Goal: Information Seeking & Learning: Check status

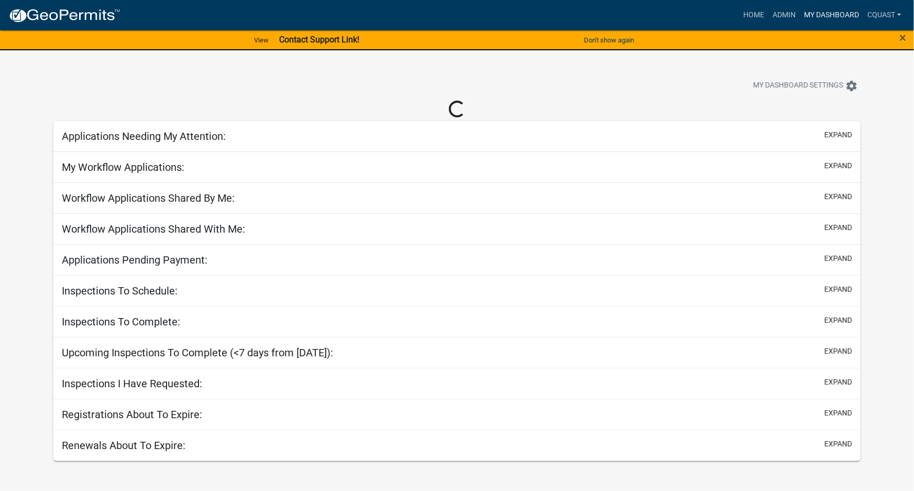
click at [843, 15] on link "My Dashboard" at bounding box center [831, 15] width 63 height 20
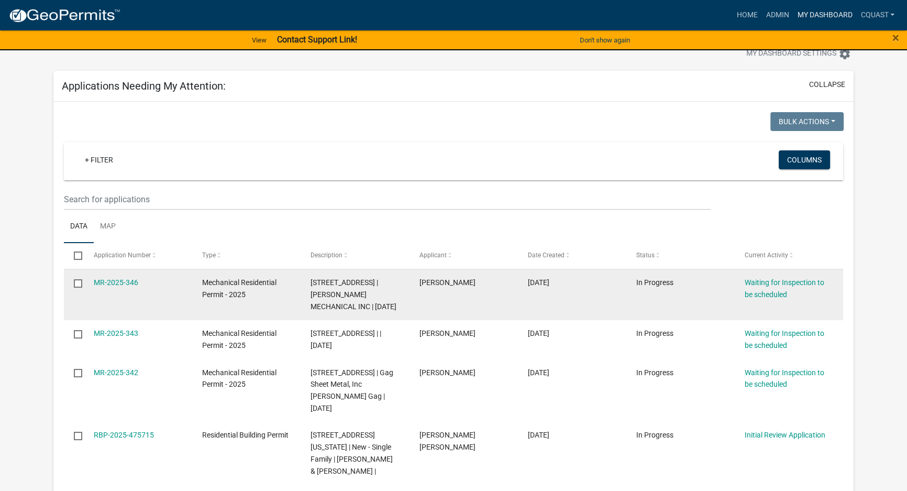
scroll to position [31, 0]
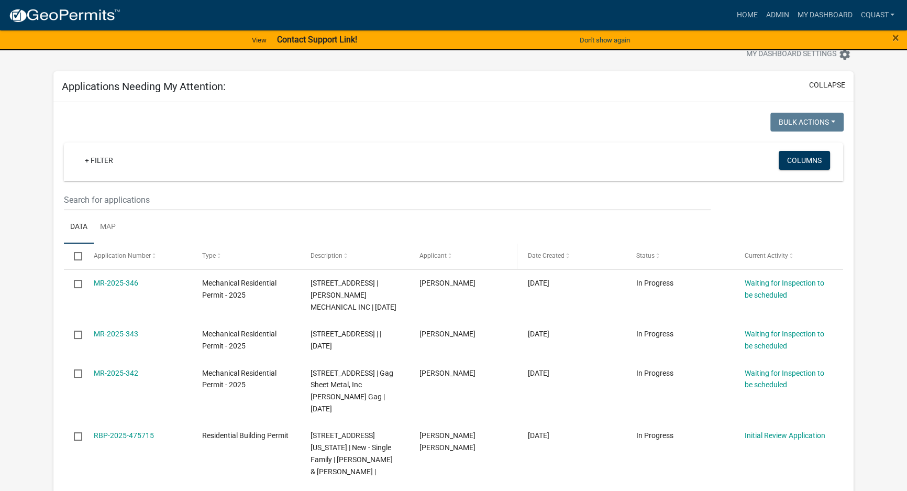
click at [432, 256] on span "Applicant" at bounding box center [432, 255] width 27 height 7
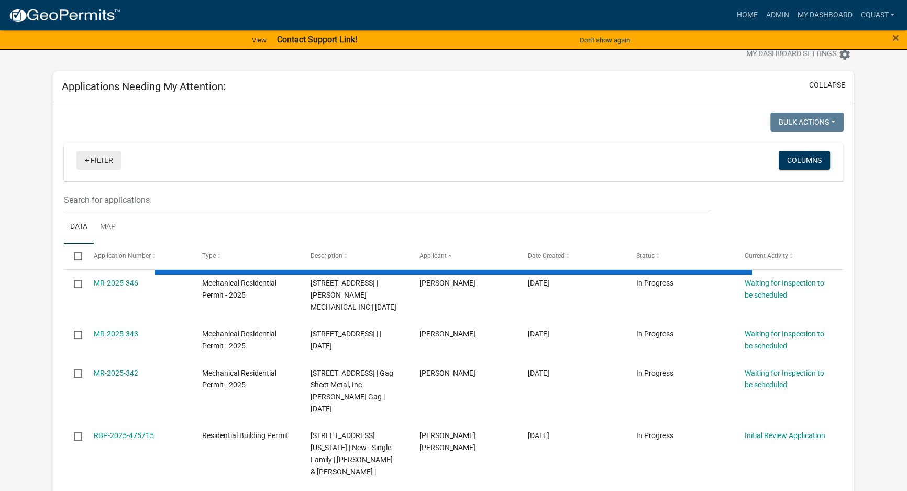
drag, startPoint x: 105, startPoint y: 158, endPoint x: 111, endPoint y: 159, distance: 6.4
click at [105, 159] on link "+ Filter" at bounding box center [98, 160] width 45 height 19
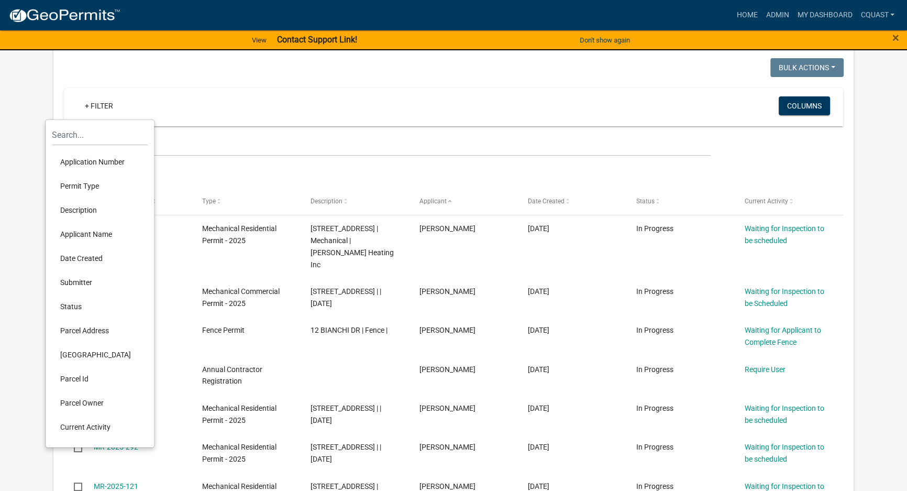
scroll to position [95, 0]
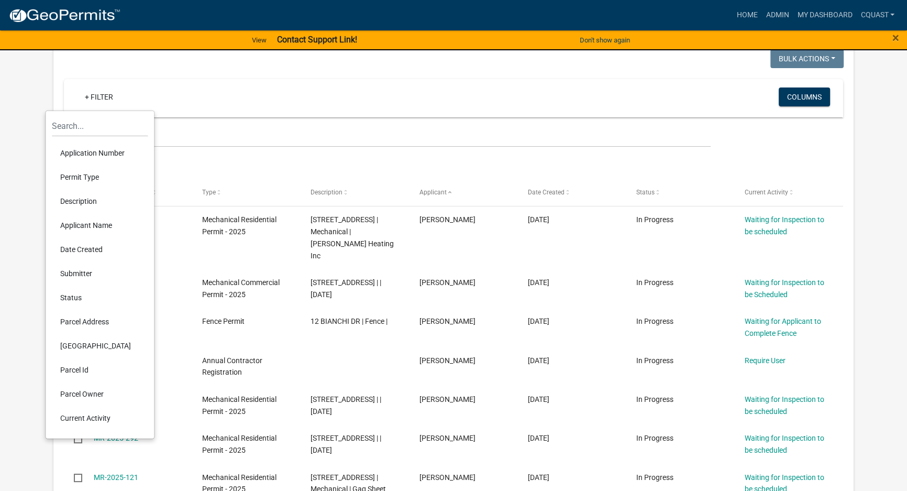
click at [91, 227] on li "Applicant Name" at bounding box center [100, 225] width 96 height 24
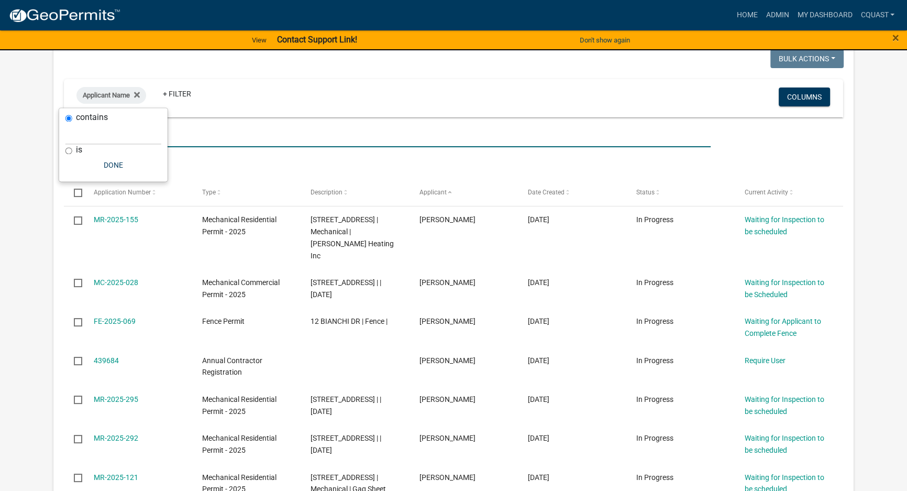
click at [204, 130] on input "text" at bounding box center [387, 136] width 647 height 21
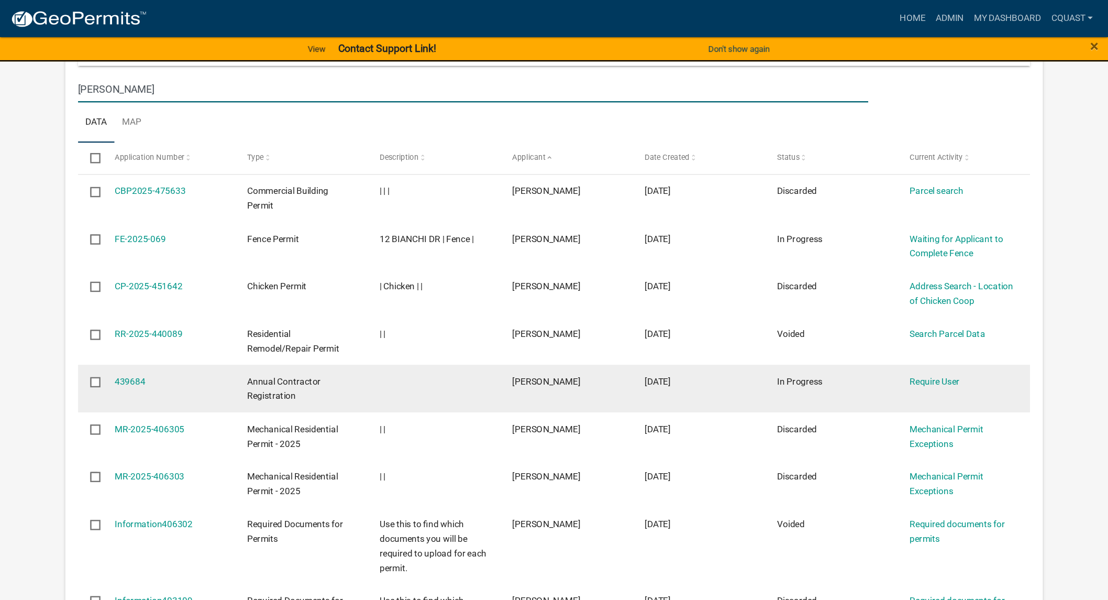
scroll to position [159, 0]
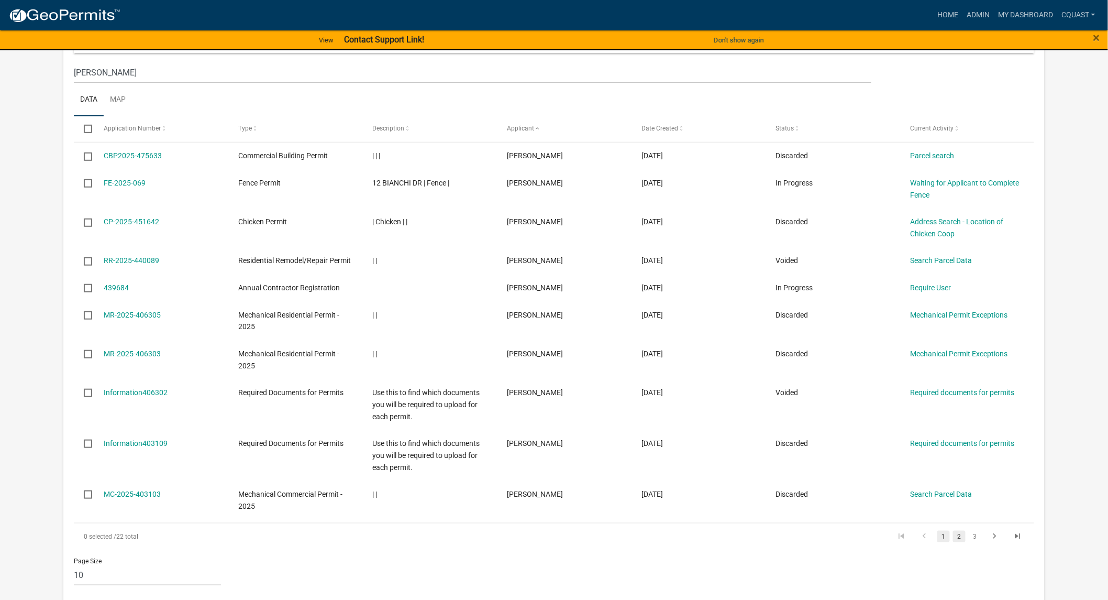
click at [913, 490] on link "2" at bounding box center [959, 536] width 13 height 12
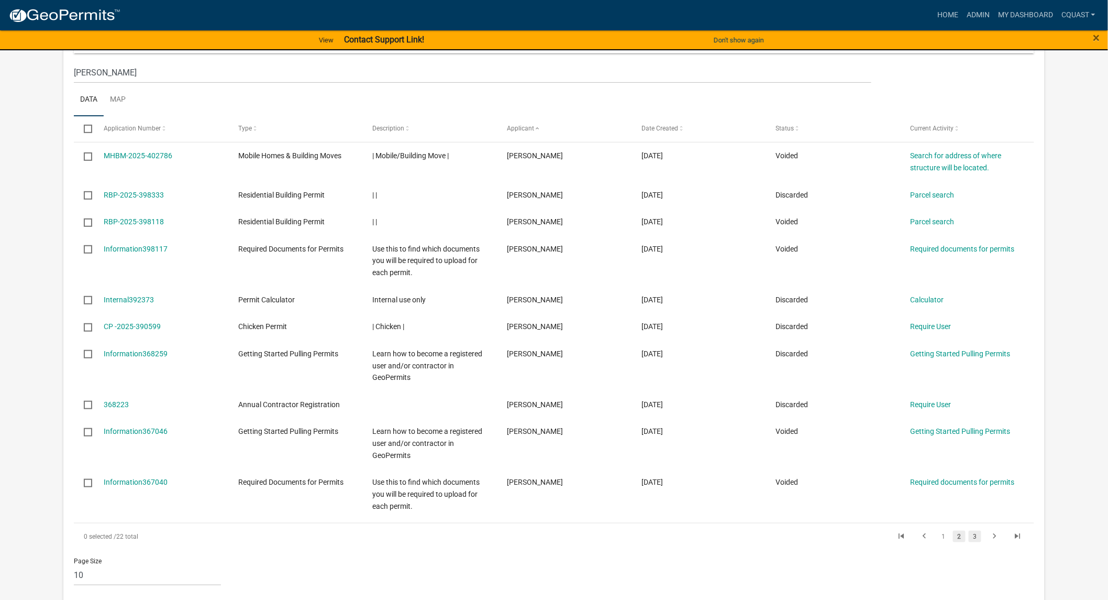
click at [913, 490] on link "3" at bounding box center [975, 536] width 13 height 12
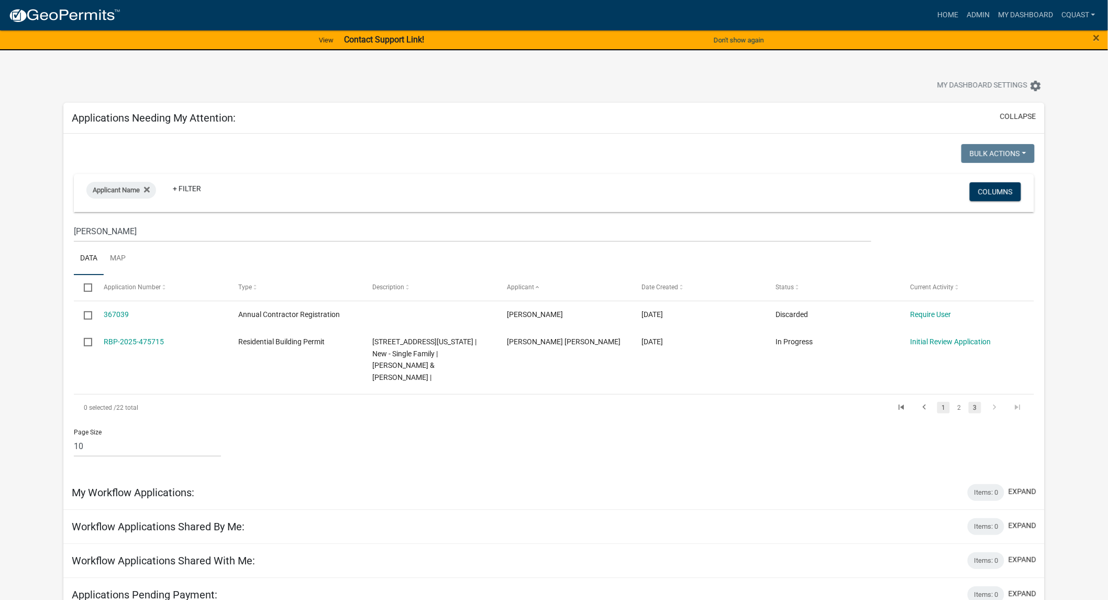
click at [913, 402] on link "1" at bounding box center [943, 408] width 13 height 12
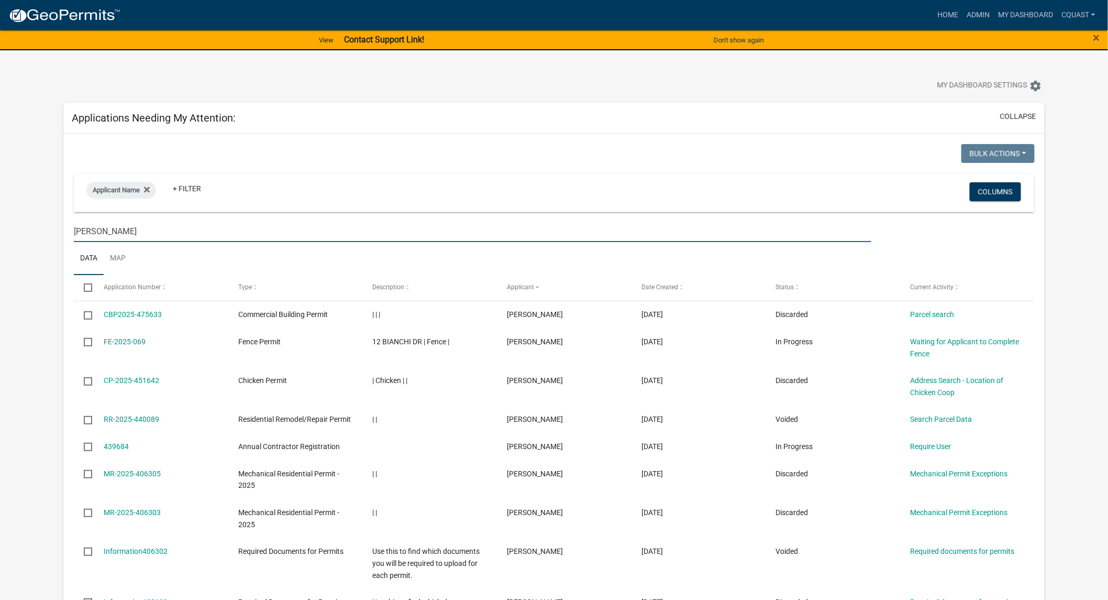
click at [170, 230] on input "carrie" at bounding box center [473, 230] width 798 height 21
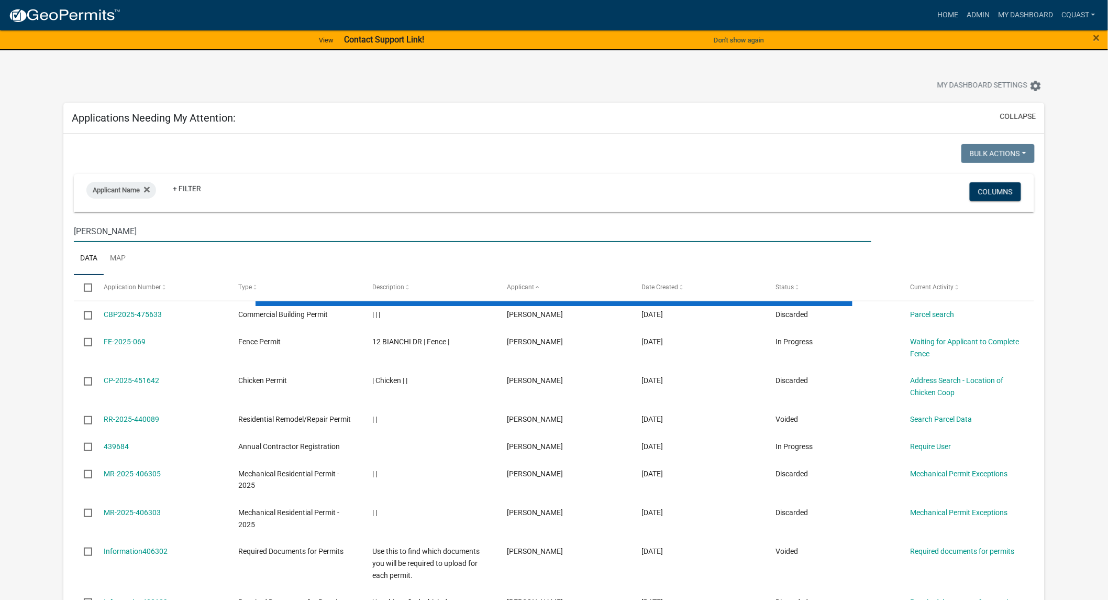
type input "carrie quast"
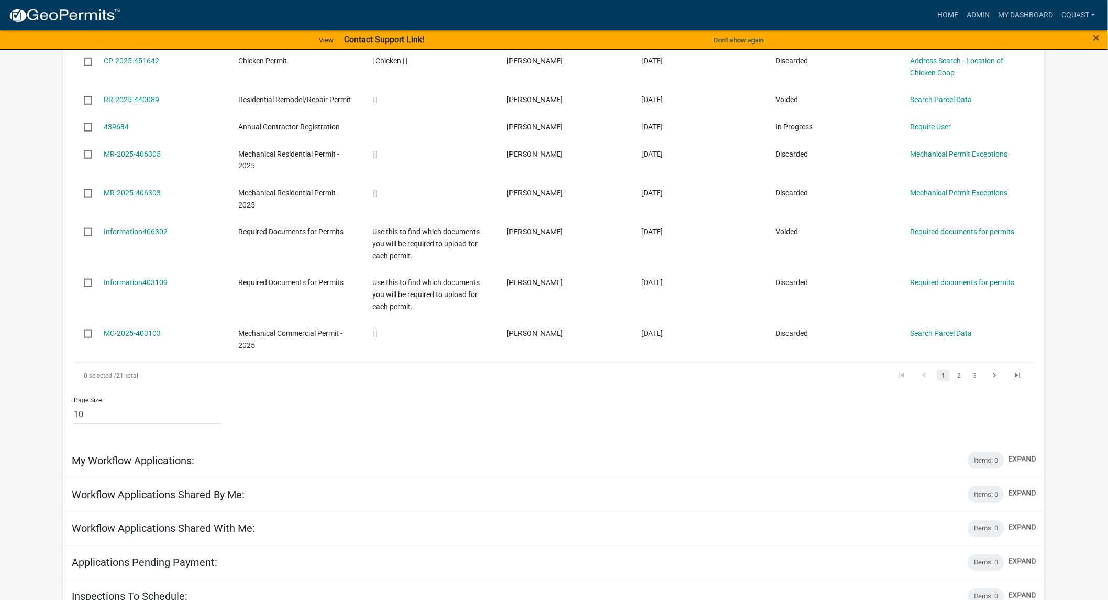
scroll to position [349, 0]
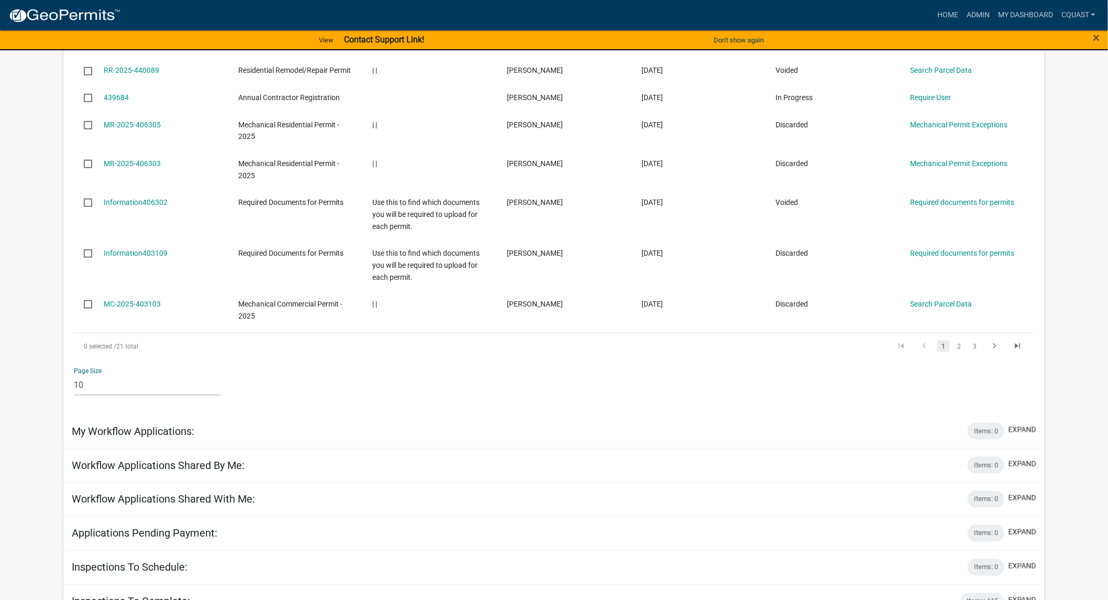
click at [123, 390] on select "10 25 50 100" at bounding box center [147, 384] width 147 height 21
select select "1: 25"
click at [74, 374] on select "10 25 50 100" at bounding box center [147, 384] width 147 height 21
click at [113, 389] on select "10 25 50 100" at bounding box center [147, 384] width 147 height 21
click at [74, 374] on select "10 25 50 100" at bounding box center [147, 384] width 147 height 21
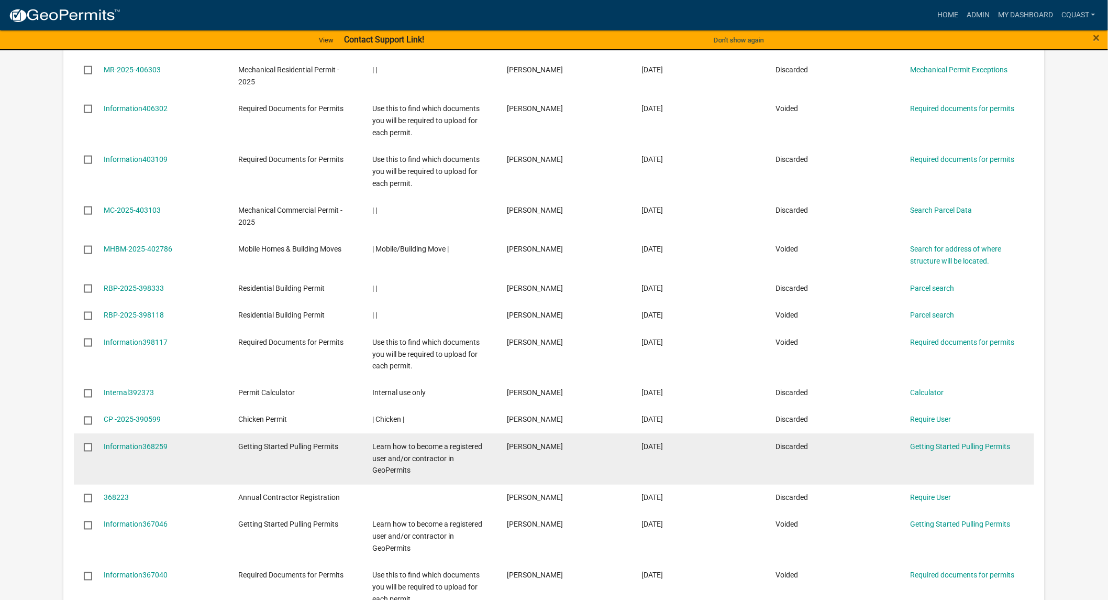
scroll to position [426, 0]
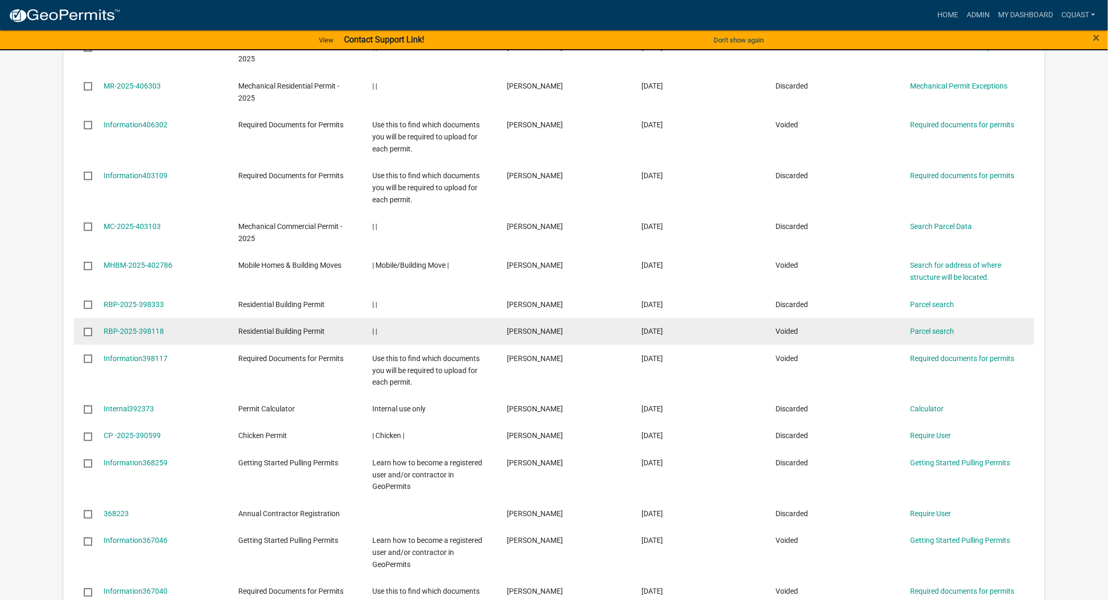
drag, startPoint x: 280, startPoint y: 333, endPoint x: 845, endPoint y: 321, distance: 565.1
click at [845, 321] on div "RBP-2025-398118 Residential Building Permit | | Carrie Quast 04/01/2025 Voided …" at bounding box center [554, 331] width 961 height 27
click at [845, 321] on datatable-body-cell "Voided" at bounding box center [833, 331] width 135 height 27
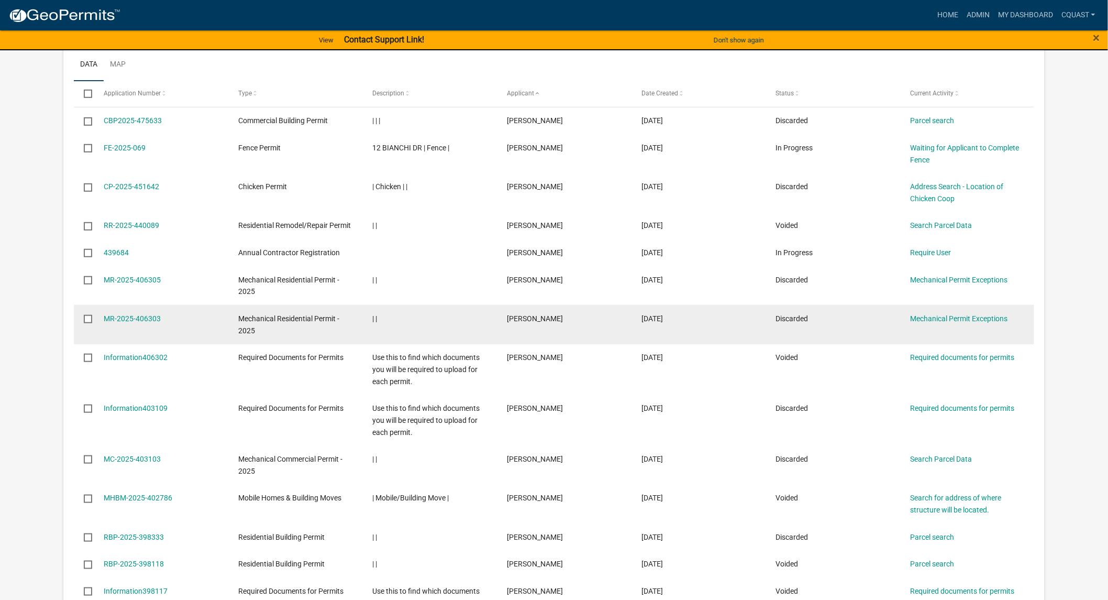
scroll to position [155, 0]
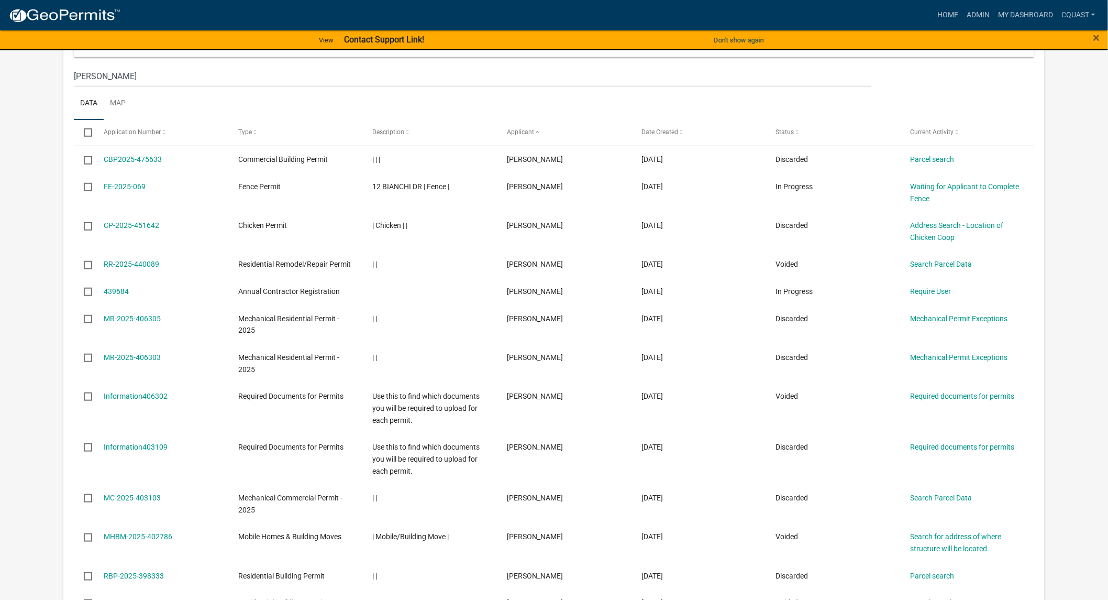
drag, startPoint x: 1013, startPoint y: 356, endPoint x: 71, endPoint y: 166, distance: 961.5
click at [71, 166] on div "Bulk Actions Void Expire Lock Withdraw Applicant Name + Filter Columns carrie q…" at bounding box center [553, 496] width 981 height 1034
copy datatable-scroller "CBP2025-475633 Commercial Building Permit | | | Carrie Quast 09/09/2025 Discard…"
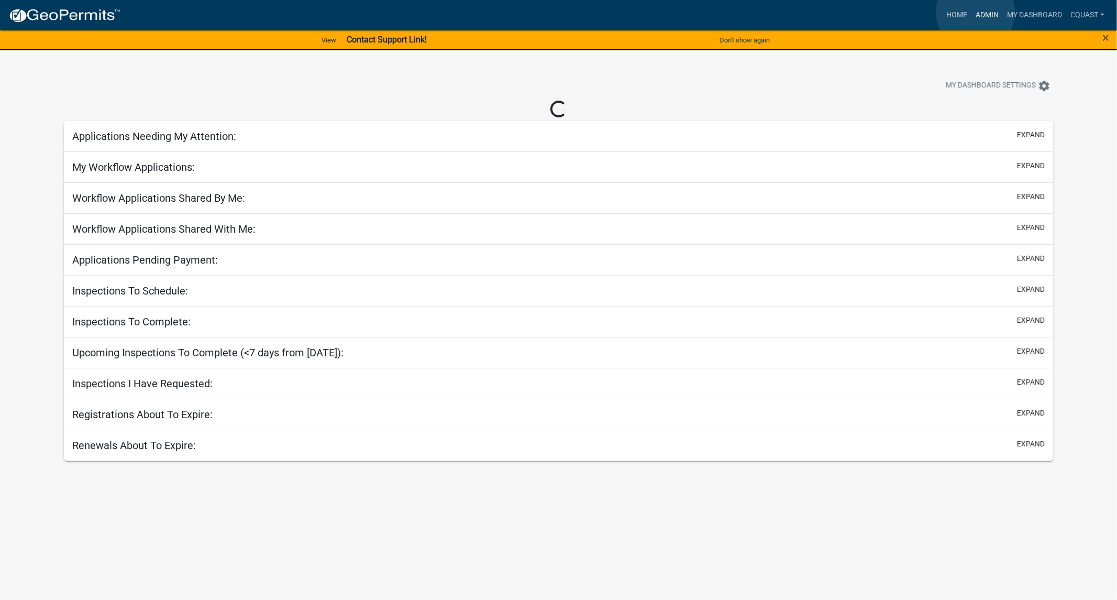
click at [975, 12] on link "Admin" at bounding box center [986, 15] width 31 height 20
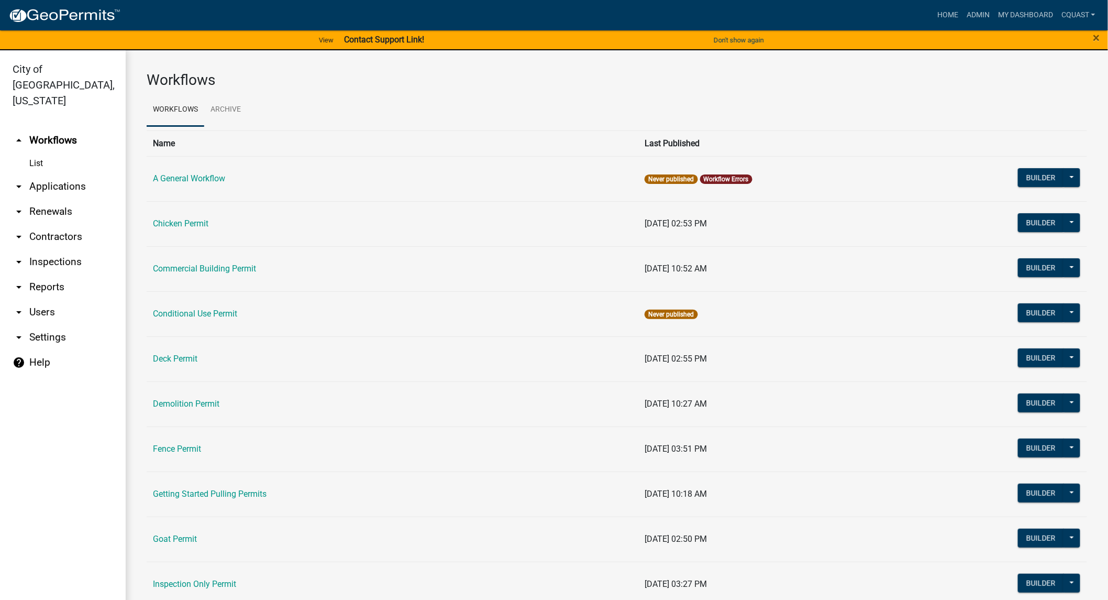
click at [64, 174] on link "arrow_drop_down Applications" at bounding box center [63, 186] width 126 height 25
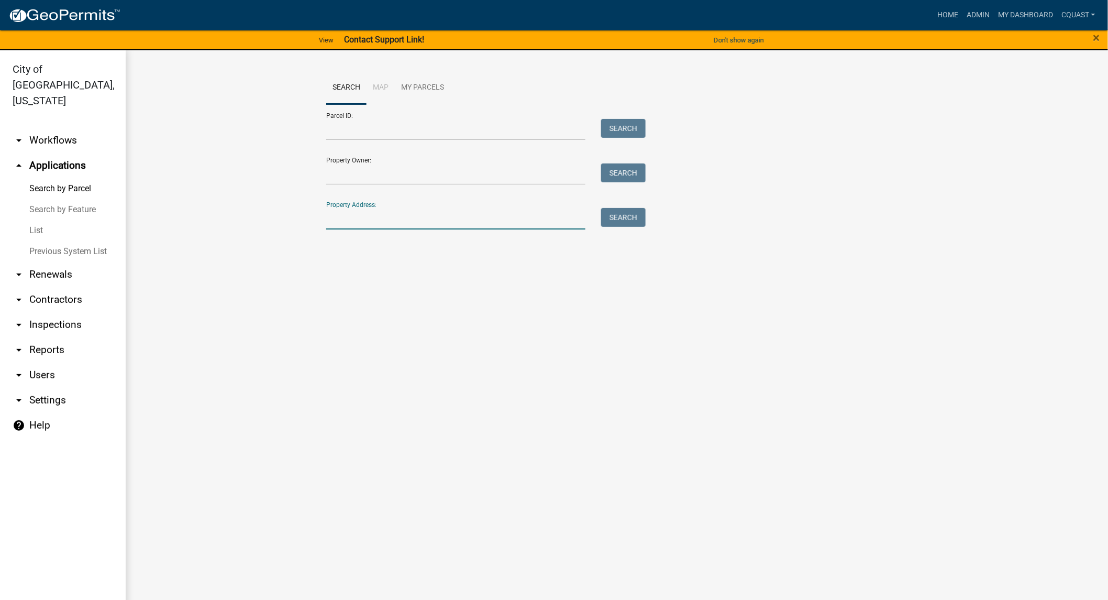
drag, startPoint x: 411, startPoint y: 217, endPoint x: 475, endPoint y: 216, distance: 64.4
click at [424, 216] on input "Property Address:" at bounding box center [455, 218] width 259 height 21
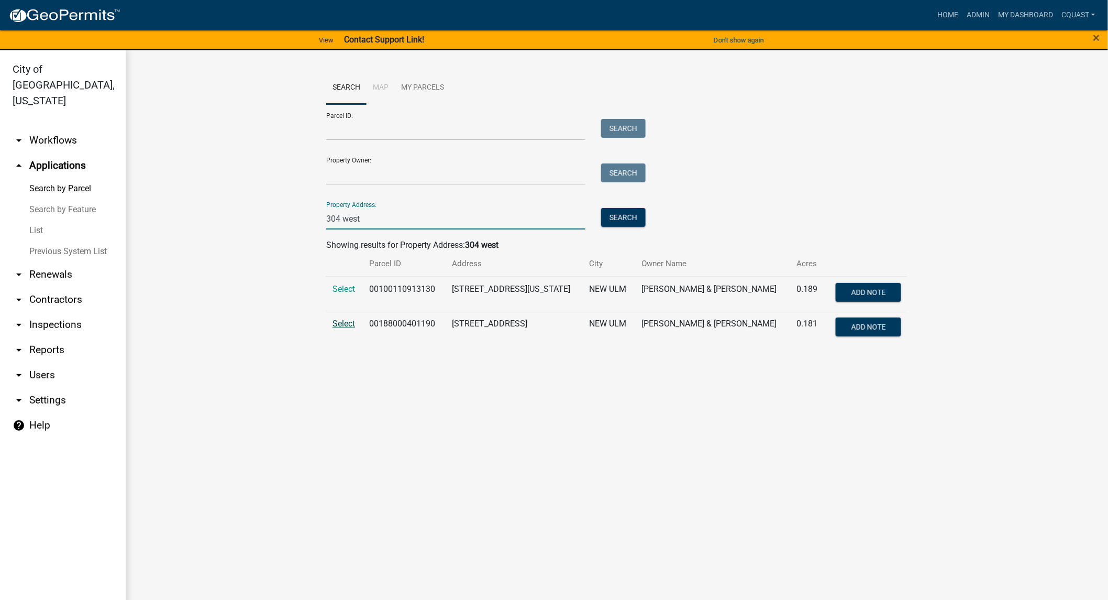
type input "304 west"
click at [349, 322] on span "Select" at bounding box center [343, 323] width 23 height 10
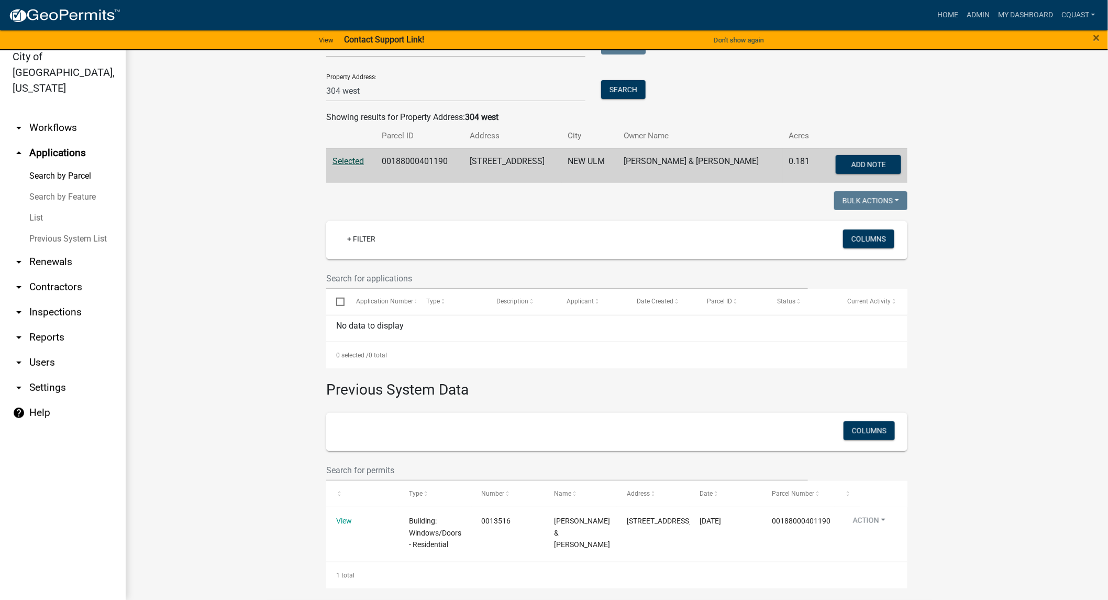
scroll to position [124, 0]
